Goal: Task Accomplishment & Management: Use online tool/utility

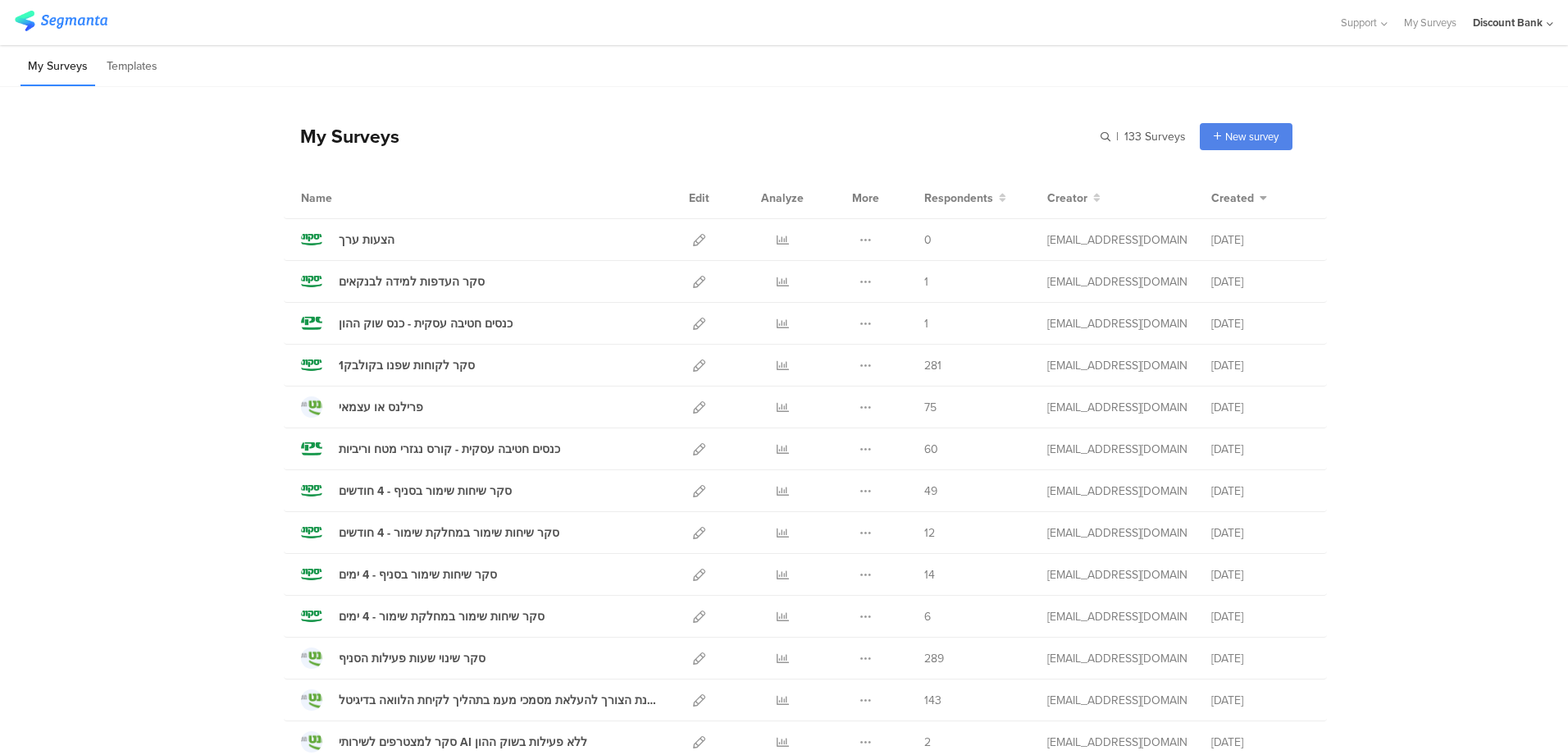
drag, startPoint x: 1385, startPoint y: 96, endPoint x: 1371, endPoint y: 107, distance: 17.8
click at [859, 322] on icon at bounding box center [865, 324] width 12 height 12
click at [844, 371] on button "Duplicate" at bounding box center [833, 365] width 91 height 29
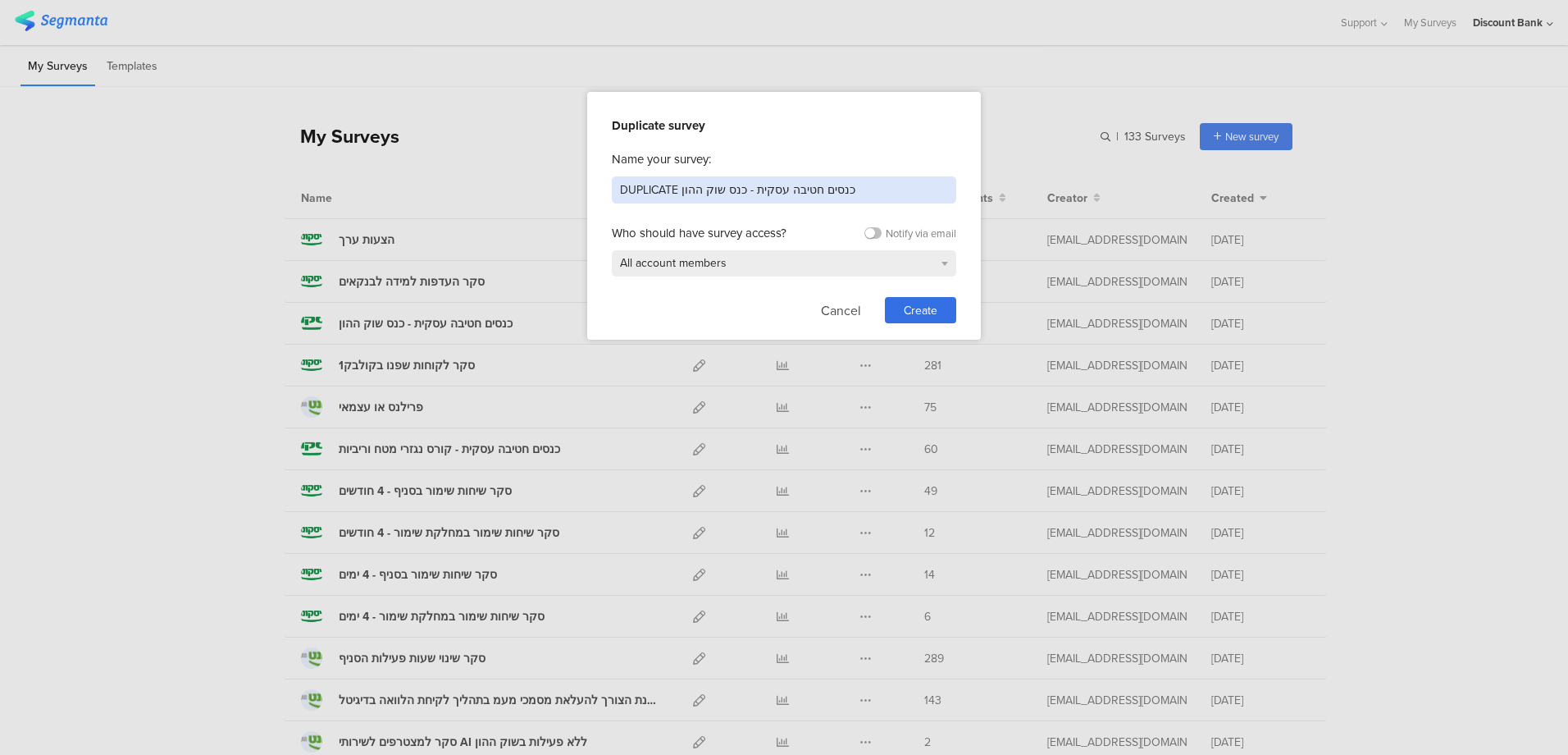
click at [777, 196] on input "DUPLICATE כנסים חטיבה עסקית - כנס שוק ההון" at bounding box center [783, 189] width 344 height 27
click at [730, 193] on input "DUPLICATE כנסים חטיבה עסקית - כנס שוק ההון" at bounding box center [783, 189] width 344 height 27
drag, startPoint x: 740, startPoint y: 193, endPoint x: 626, endPoint y: 189, distance: 114.1
click at [626, 189] on input "DUPLICATE כנסים חטיבה עסקית - כנס שוק ההון" at bounding box center [783, 189] width 344 height 27
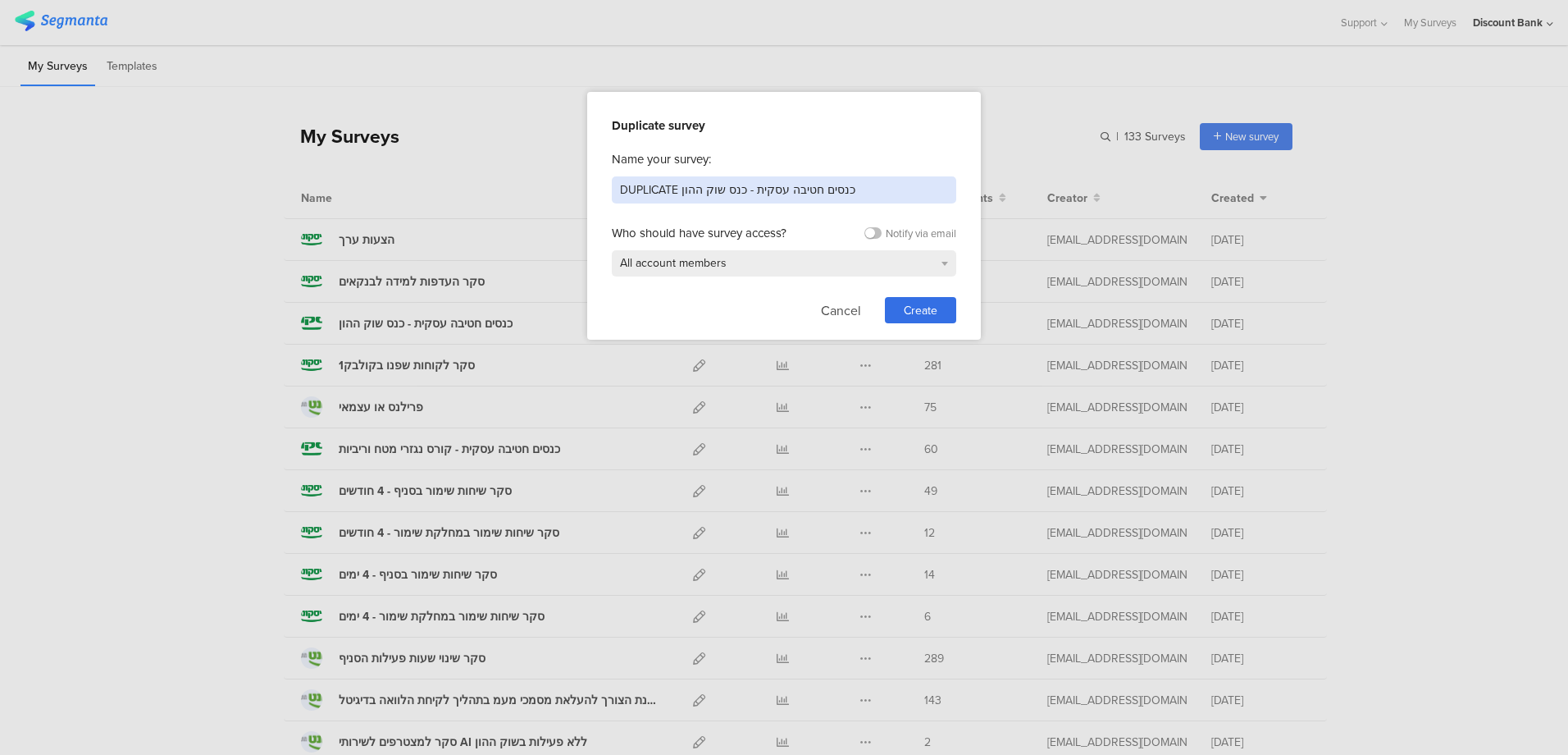
click at [626, 189] on input "DUPLICATE כנסים חטיבה עסקית - כנס שוק ההון" at bounding box center [783, 189] width 344 height 27
drag, startPoint x: 685, startPoint y: 190, endPoint x: 762, endPoint y: 172, distance: 79.1
click at [685, 189] on input "כנסים חטיבה עסקית - בקר עסקי 21.10" at bounding box center [783, 189] width 344 height 27
type input "כנסים חטיבה עסקית - בוקר עסקי 21.10"
click at [914, 302] on span "Create" at bounding box center [920, 311] width 34 height 17
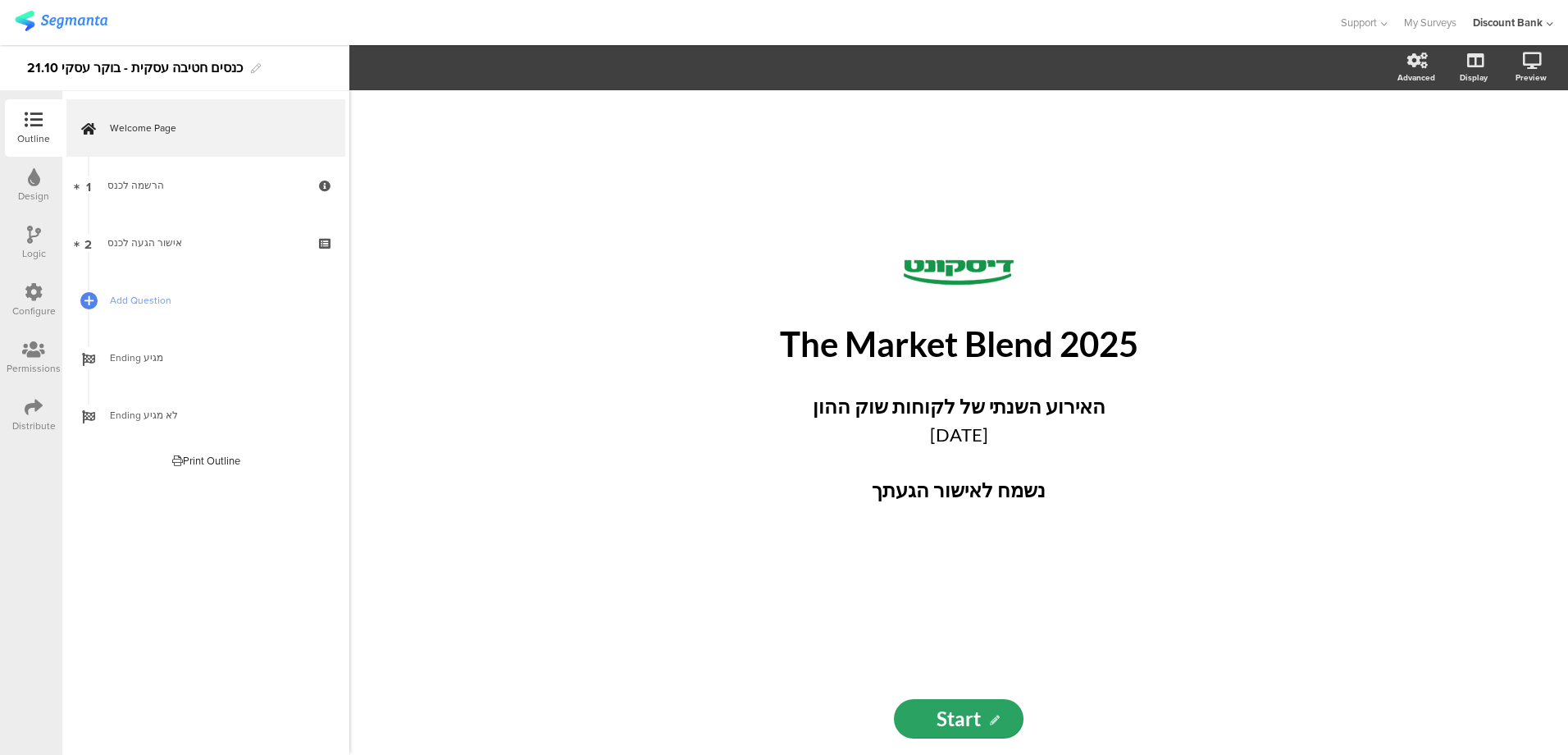
click at [903, 348] on p "The Market Blend 2025" at bounding box center [958, 344] width 606 height 41
click at [925, 404] on strong "האירוע השנתי של לקוחות שוק ההון" at bounding box center [958, 406] width 292 height 24
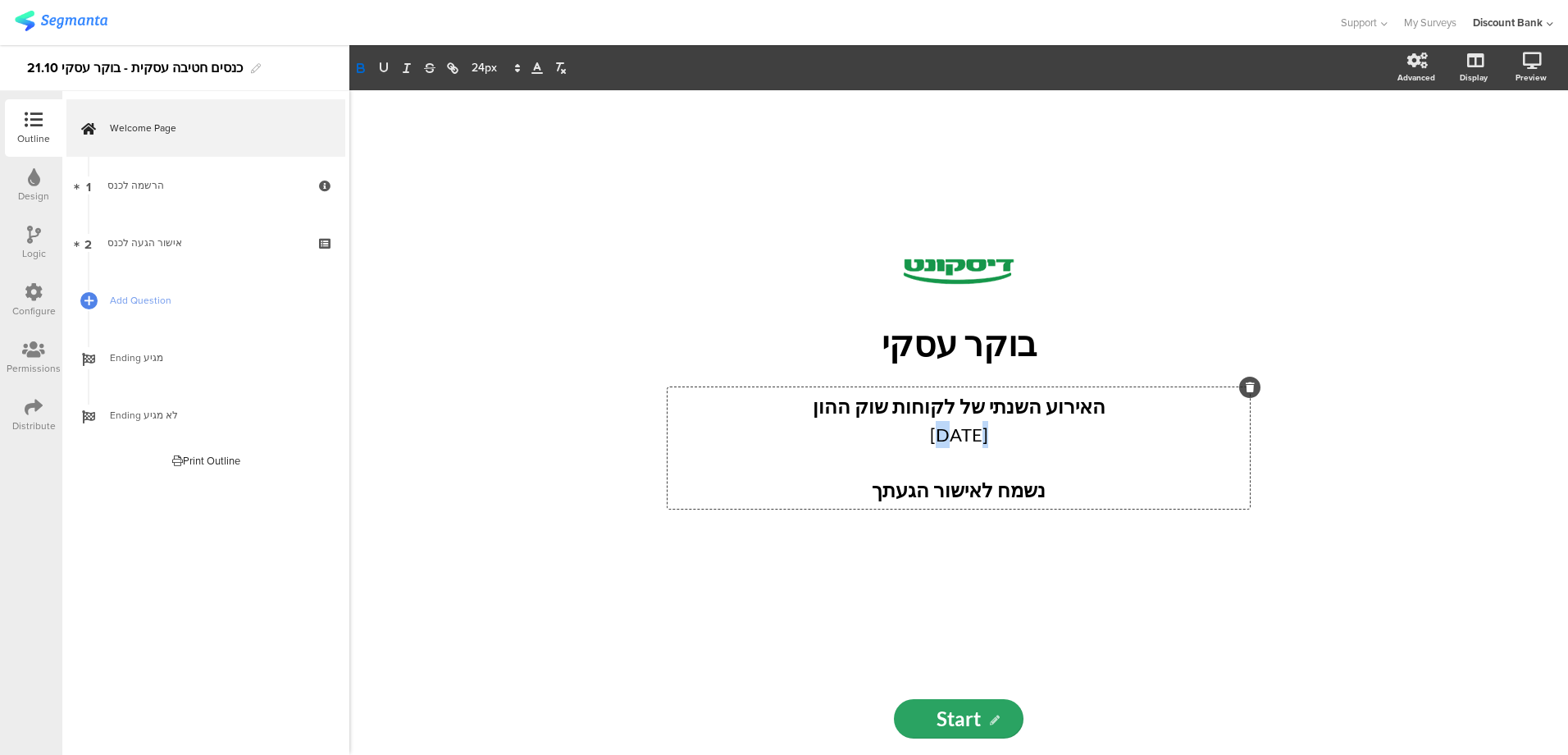
drag, startPoint x: 911, startPoint y: 435, endPoint x: 930, endPoint y: 434, distance: 19.0
click at [929, 434] on p "19.10.2025" at bounding box center [958, 434] width 574 height 27
click at [939, 408] on strong "האירוע השנתי של לקוחות שוק ההון" at bounding box center [958, 406] width 292 height 24
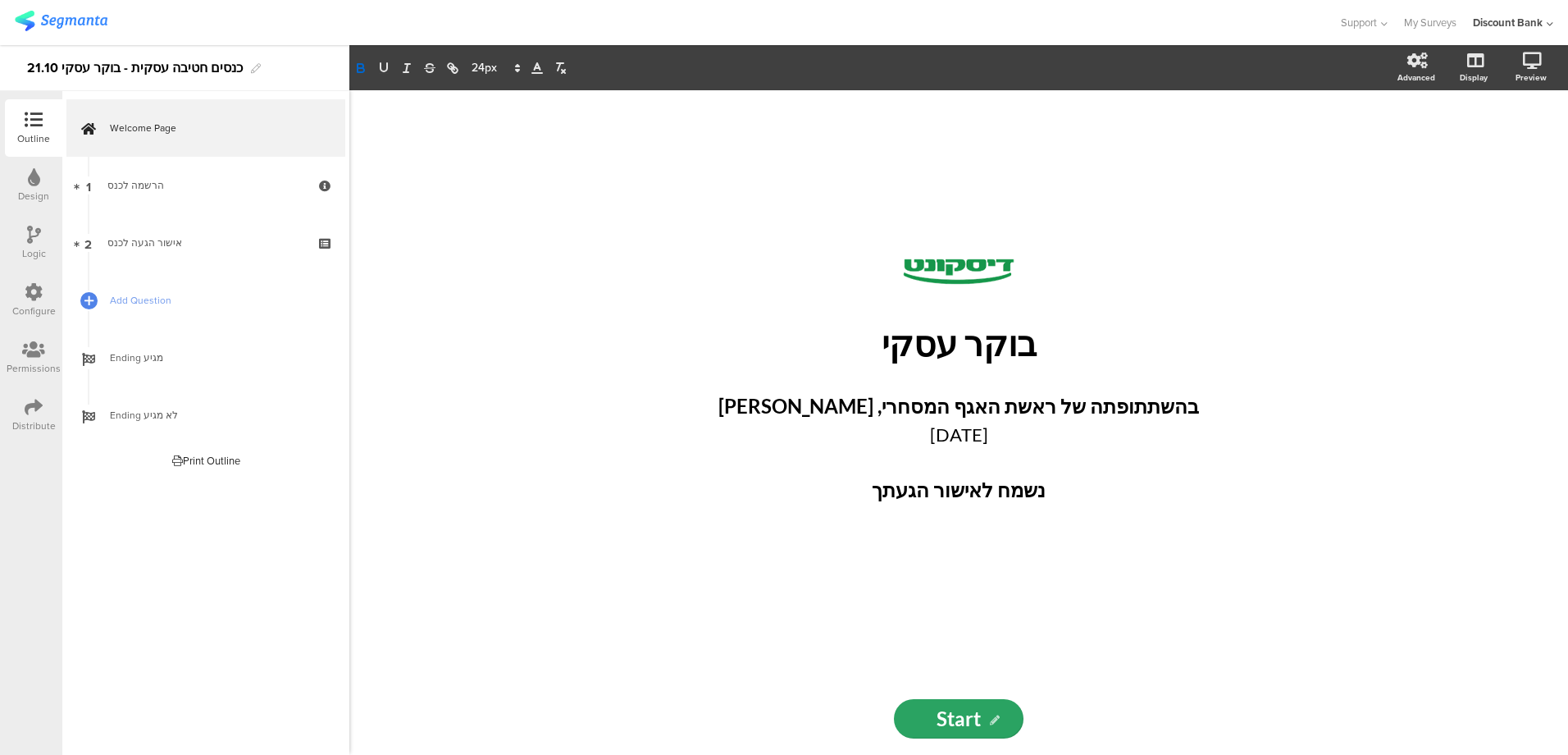
click at [184, 242] on div "אישור הגעה לכנס" at bounding box center [205, 242] width 196 height 16
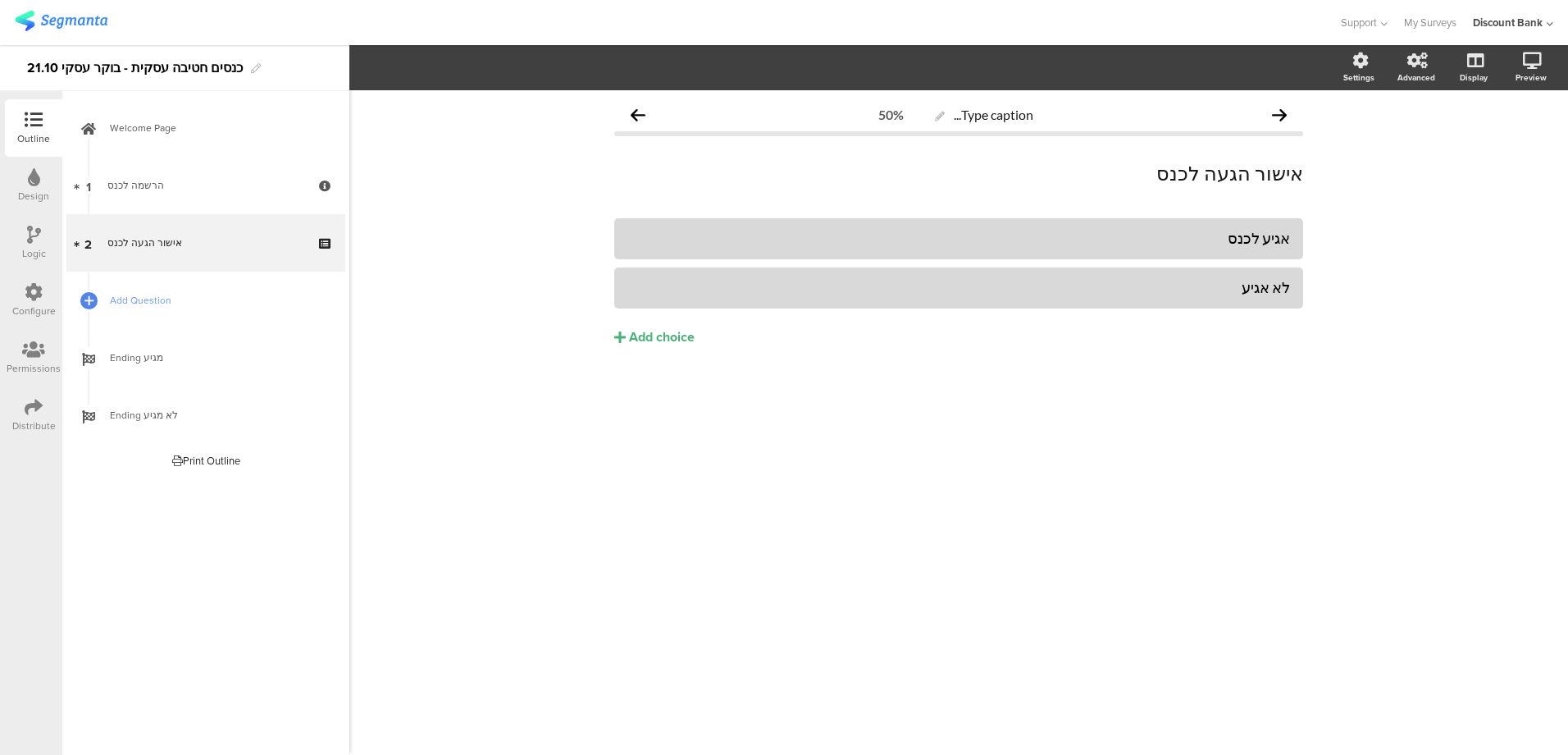
click at [183, 196] on link "1 הרשמה לכנס" at bounding box center [205, 186] width 279 height 58
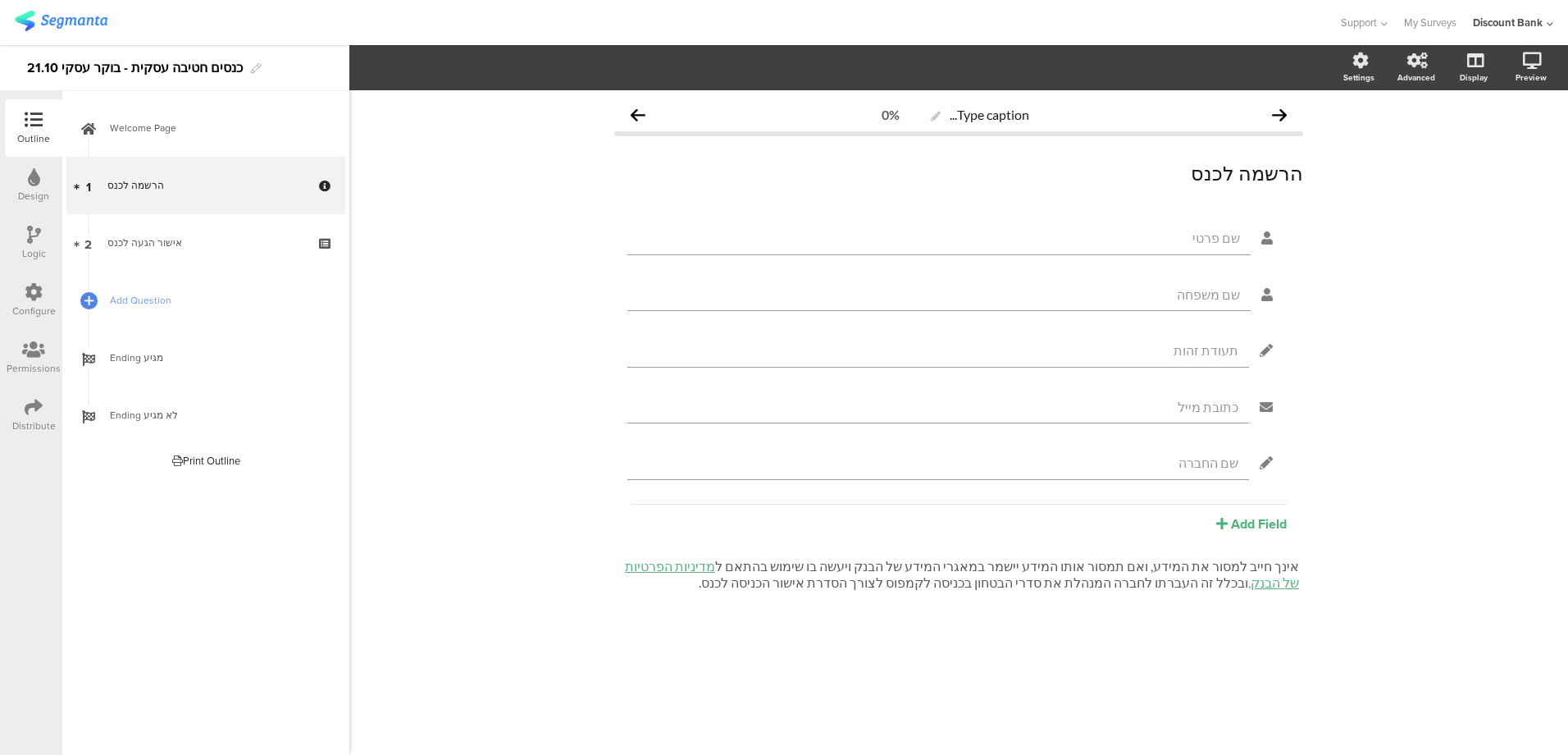
click at [194, 140] on link "Welcome Page" at bounding box center [205, 128] width 279 height 58
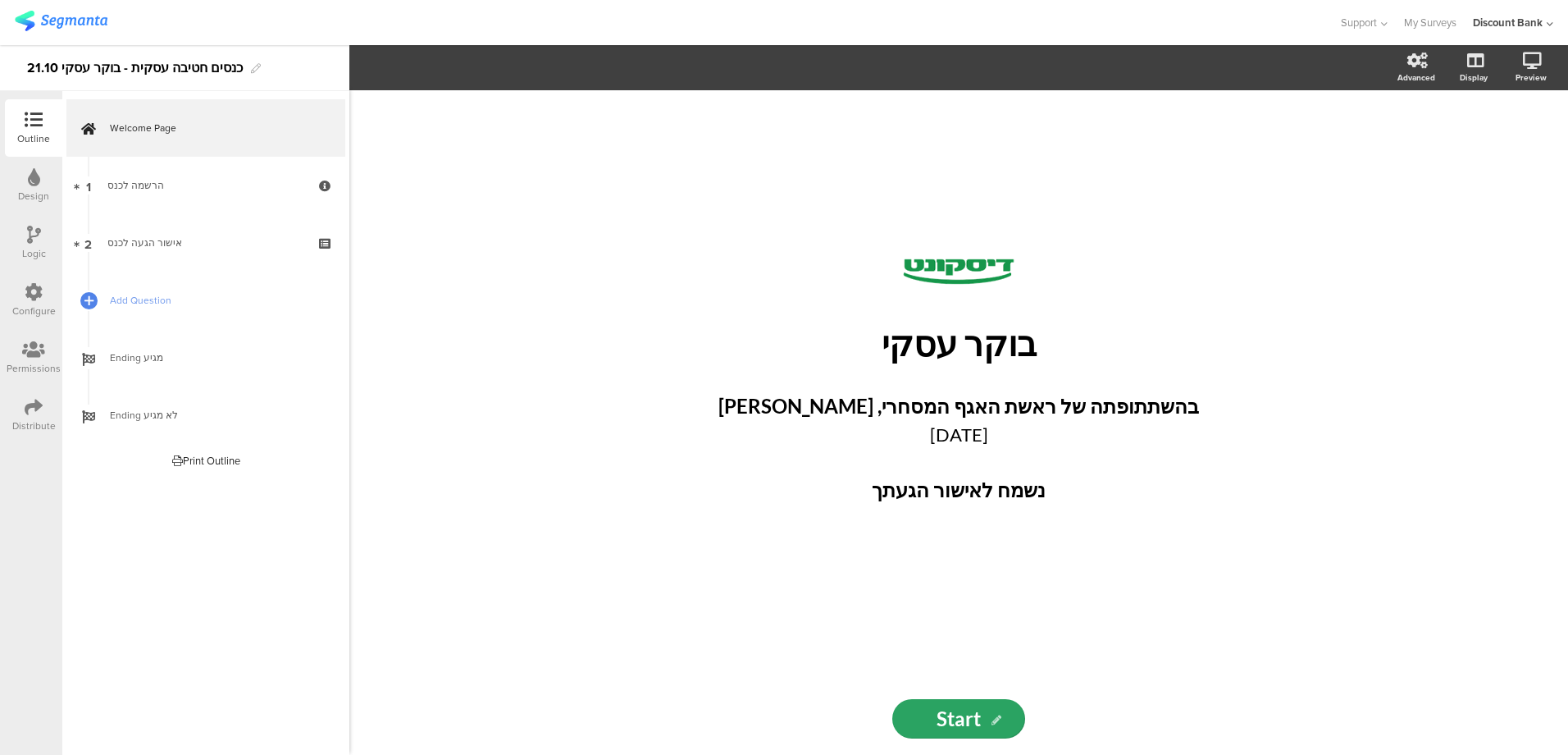
drag, startPoint x: 1071, startPoint y: 407, endPoint x: 1135, endPoint y: 422, distance: 65.7
click at [1071, 409] on strong "בהשתתופתה של ראשת האגף המסחרי, דפנה זמיר" at bounding box center [958, 406] width 480 height 24
click at [37, 414] on icon at bounding box center [34, 406] width 18 height 18
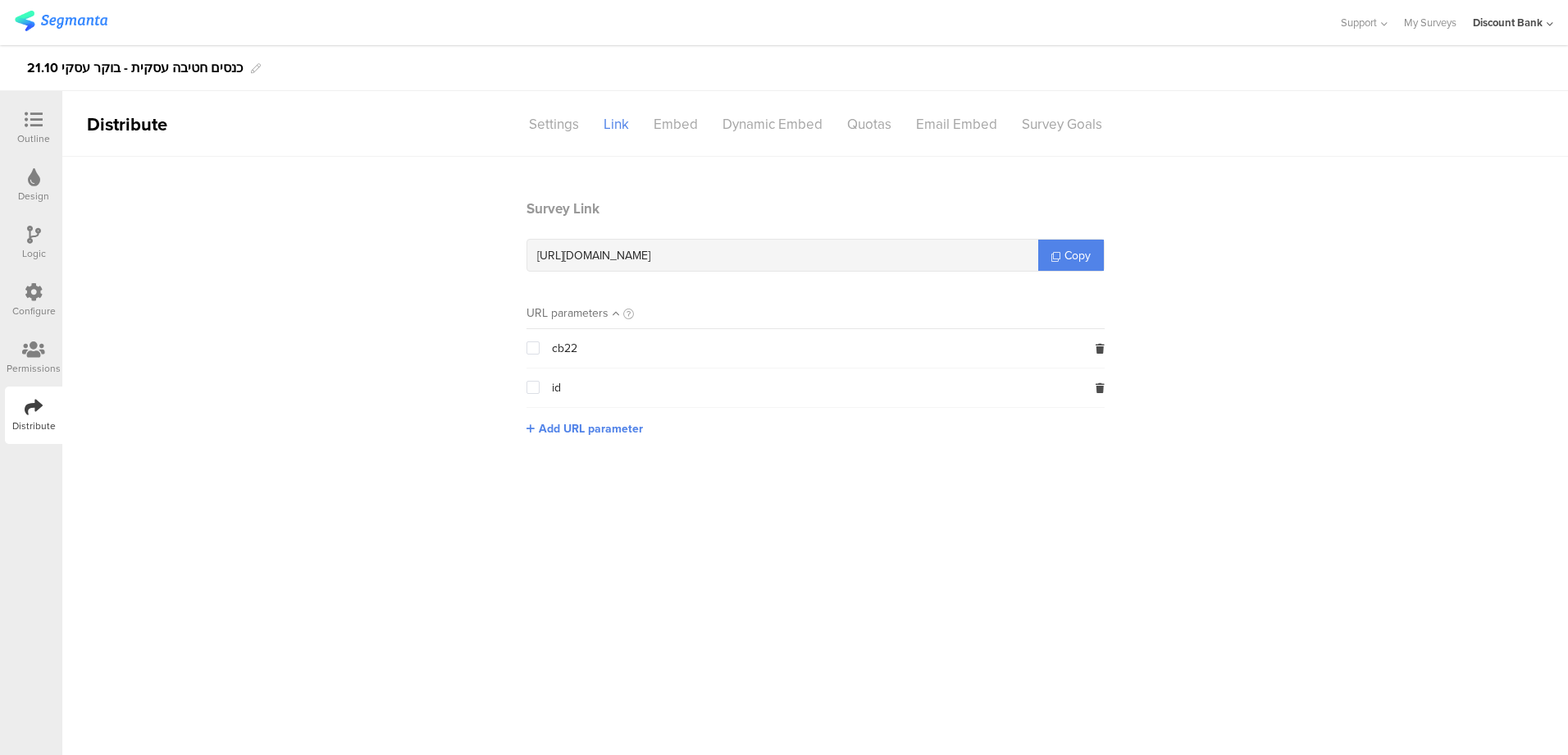
click at [768, 260] on div "https://surveys.segmanta.com/4c6fcm" at bounding box center [782, 255] width 511 height 31
click at [1046, 250] on link "Copy" at bounding box center [1071, 255] width 66 height 31
